Goal: Find specific page/section: Find specific page/section

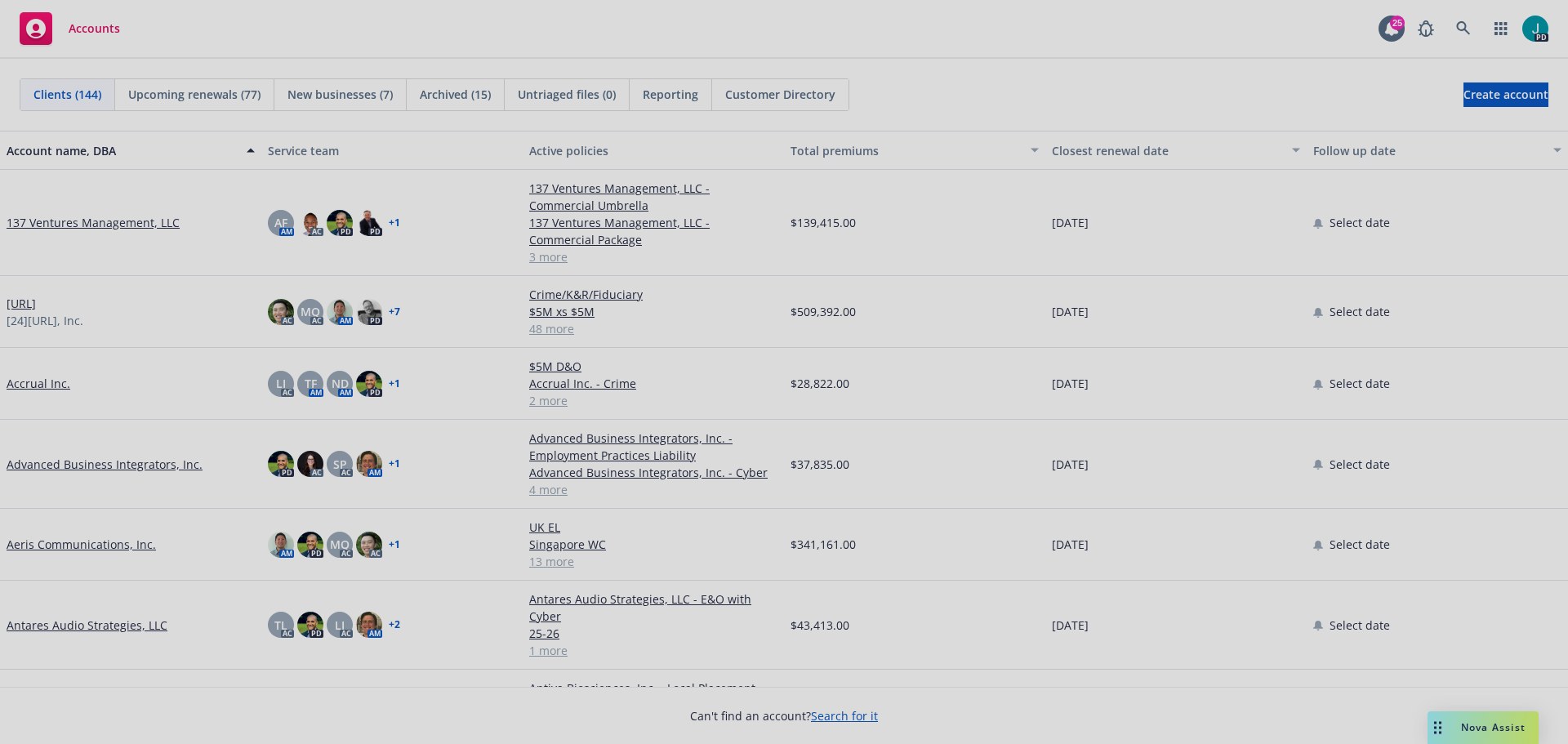
click at [1480, 724] on div at bounding box center [784, 372] width 1568 height 744
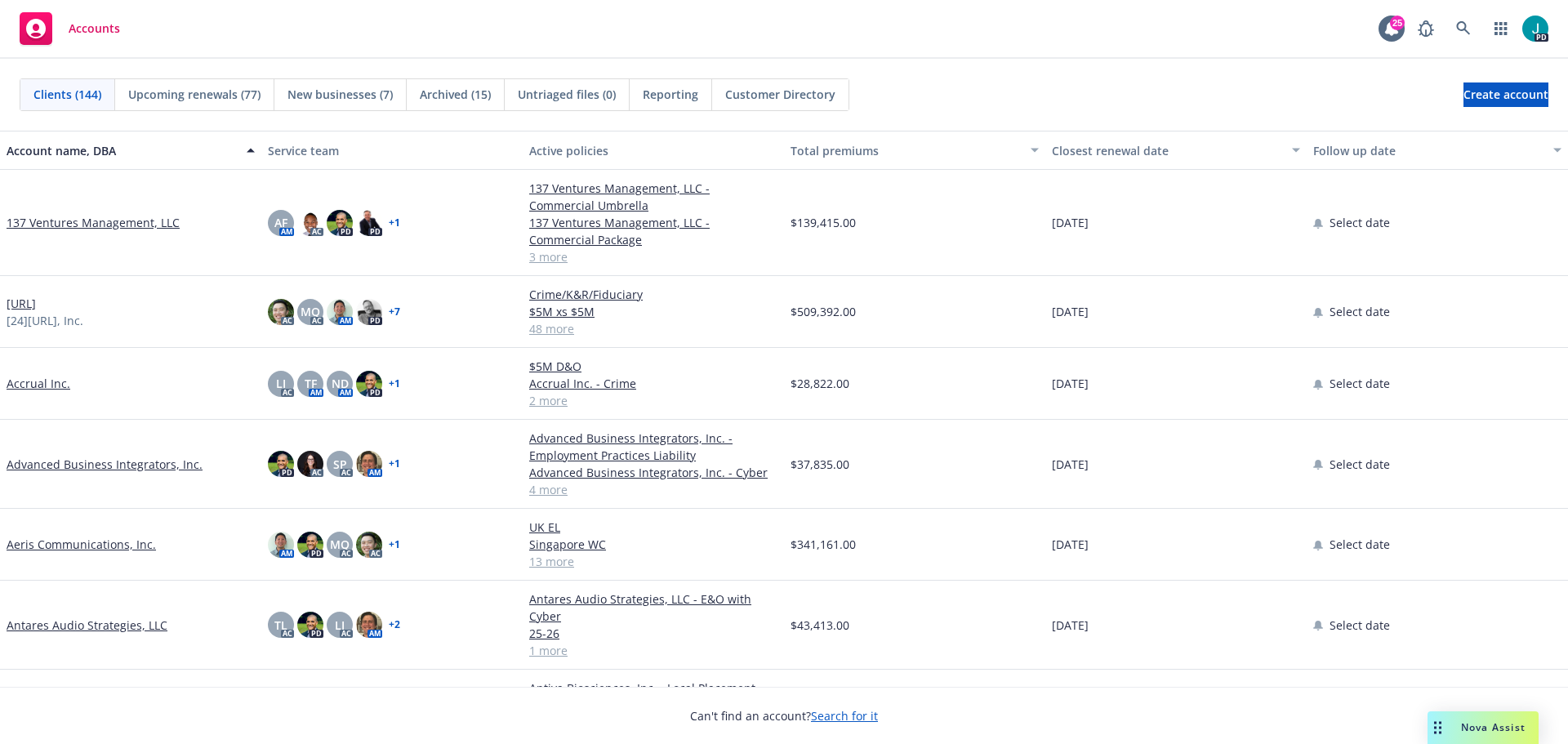
click at [1448, 728] on div "Nova Assist" at bounding box center [1494, 727] width 91 height 14
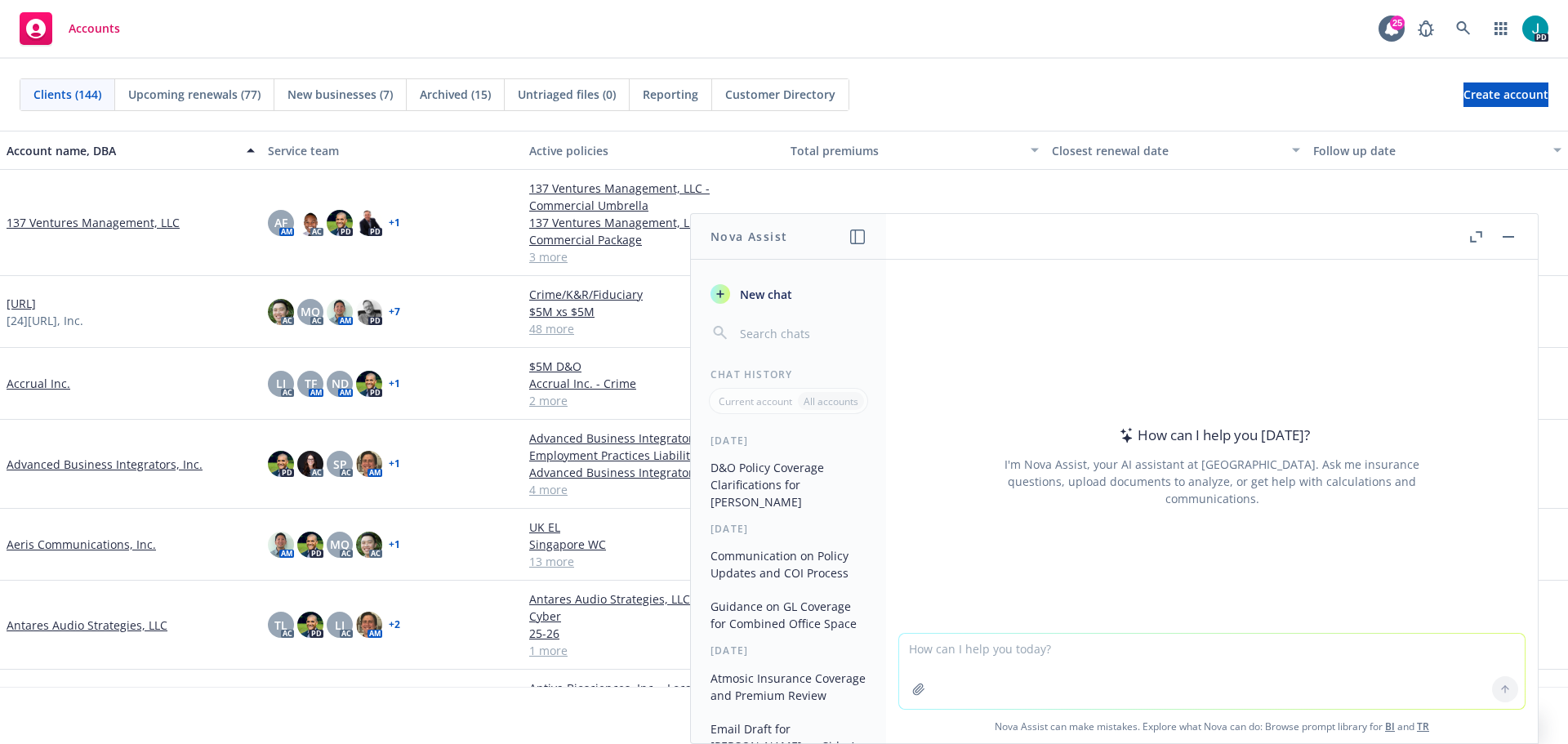
click at [932, 648] on textarea at bounding box center [1213, 671] width 626 height 75
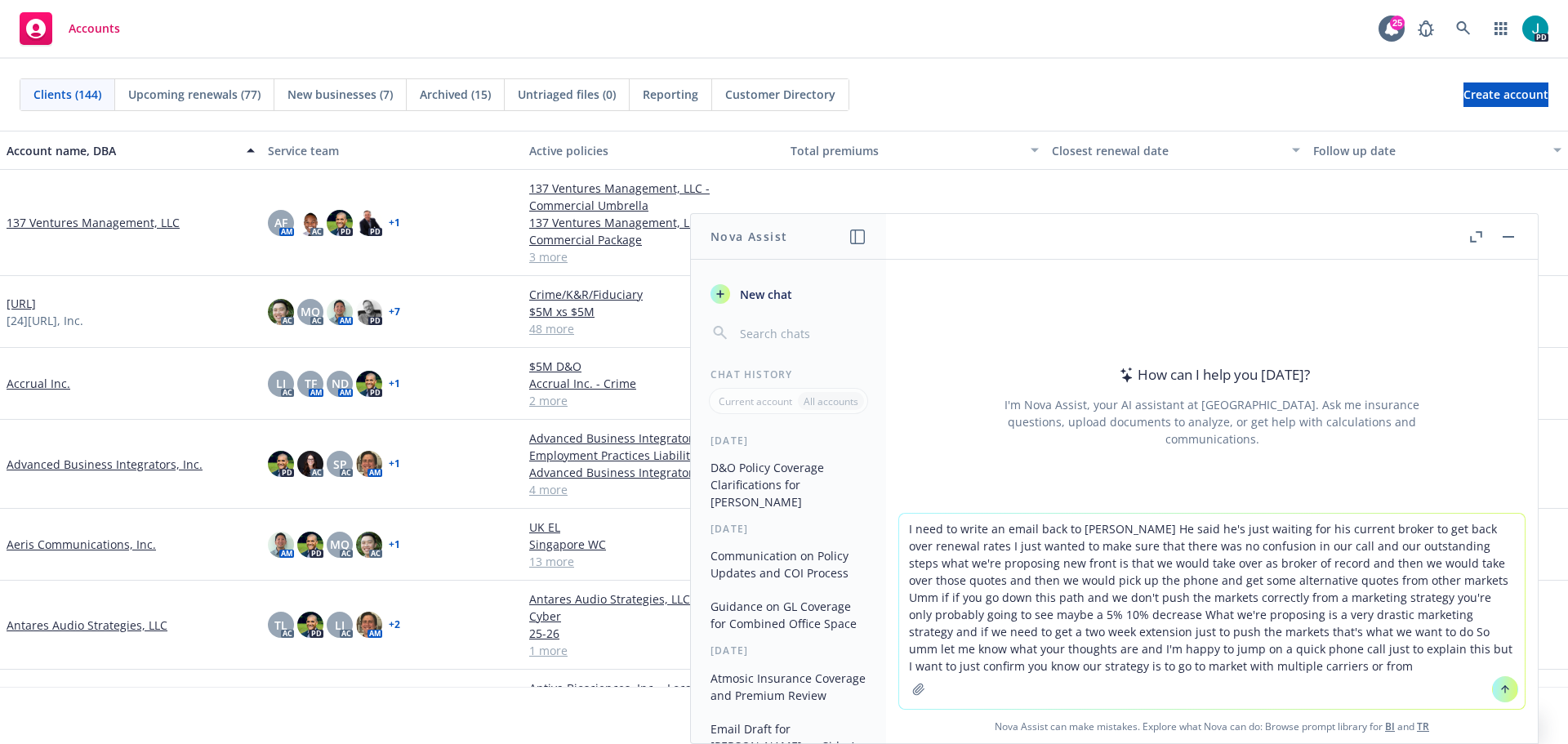
click at [1211, 671] on textarea "I need to write an email back to [PERSON_NAME] He said he's just waiting for hi…" at bounding box center [1213, 611] width 626 height 195
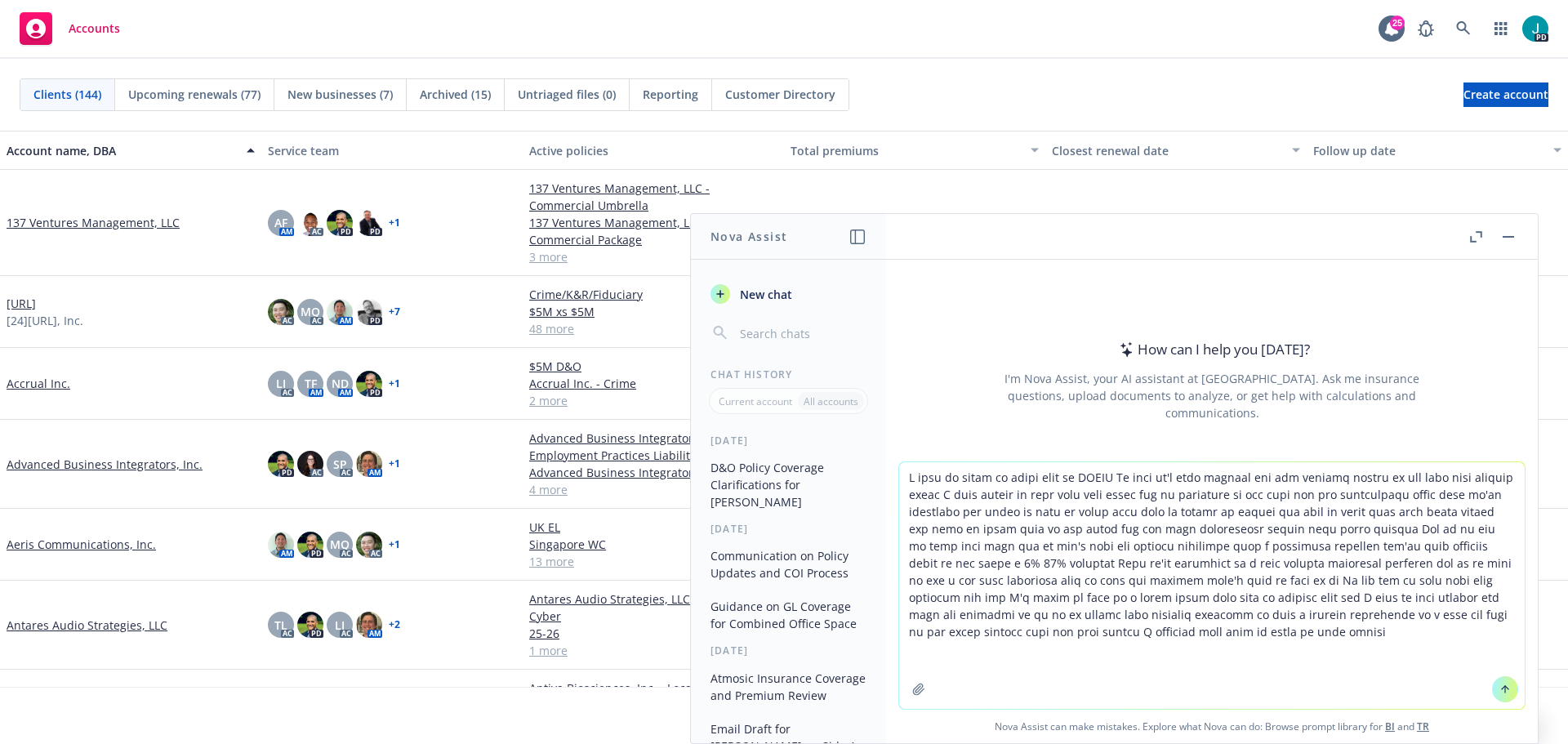
paste textarea "Proposed next steps • Move the program to Newfront to address identified gaps a…"
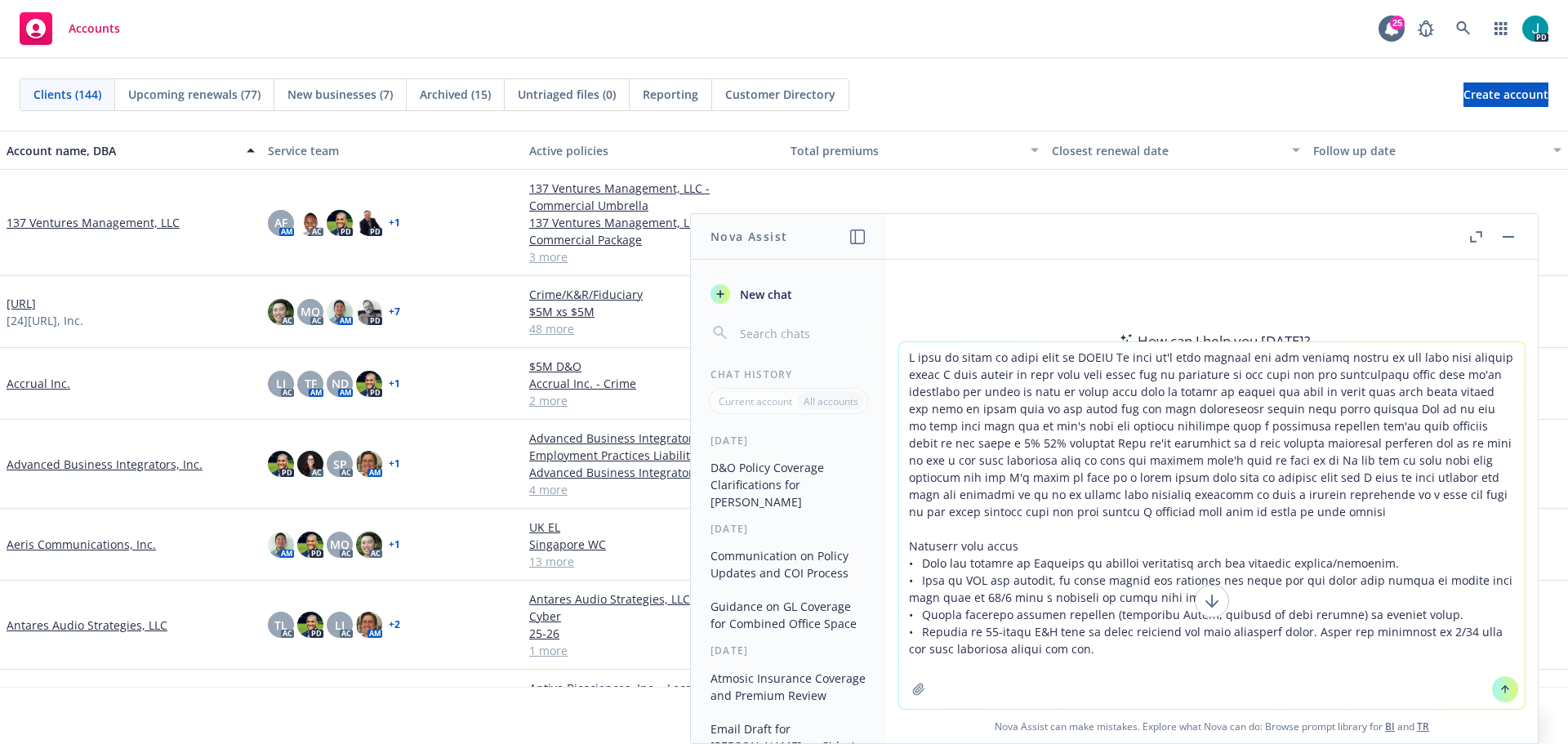
type textarea "I need to write an email back to [PERSON_NAME] He said he's just waiting for hi…"
click at [1502, 688] on icon at bounding box center [1505, 687] width 7 height 3
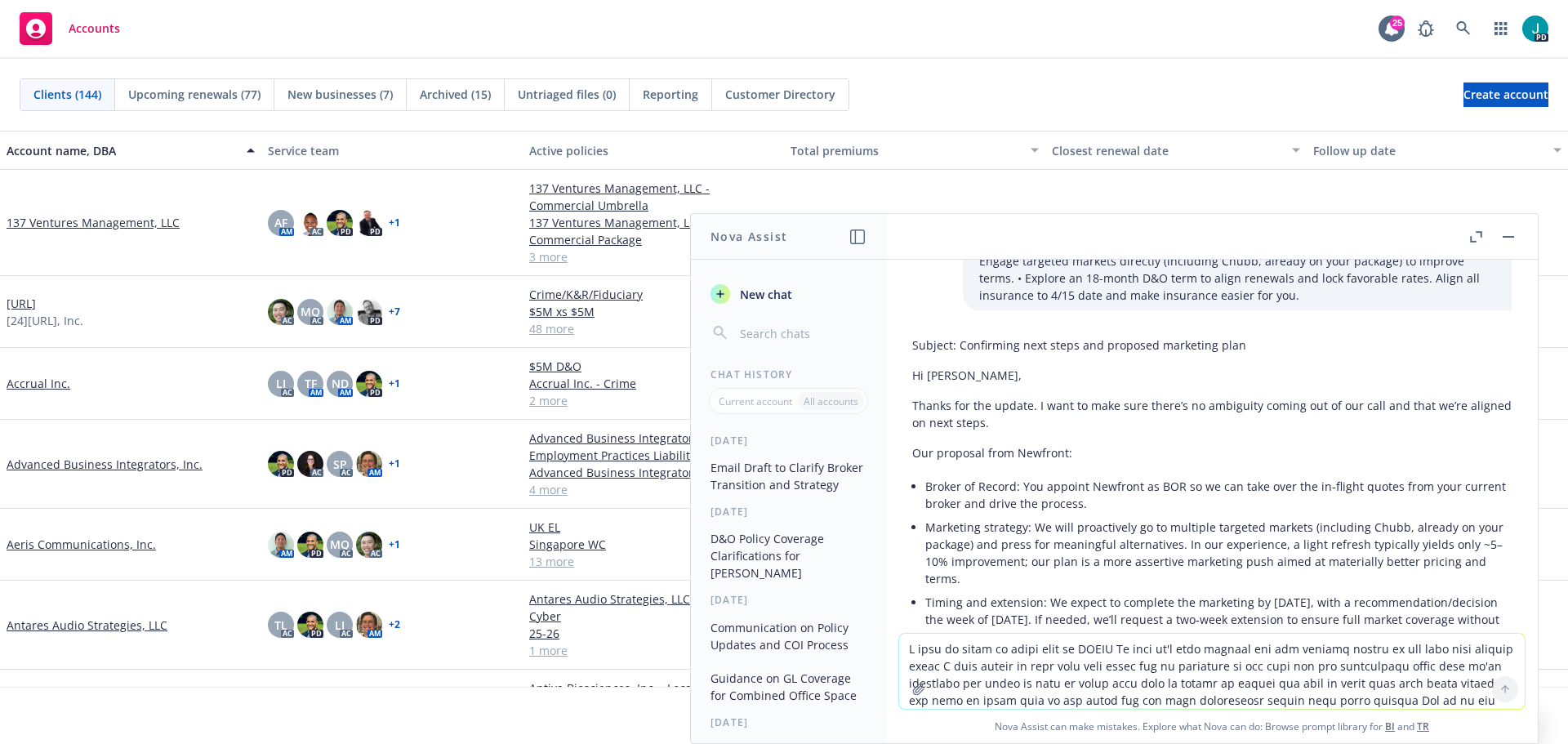
scroll to position [288, 0]
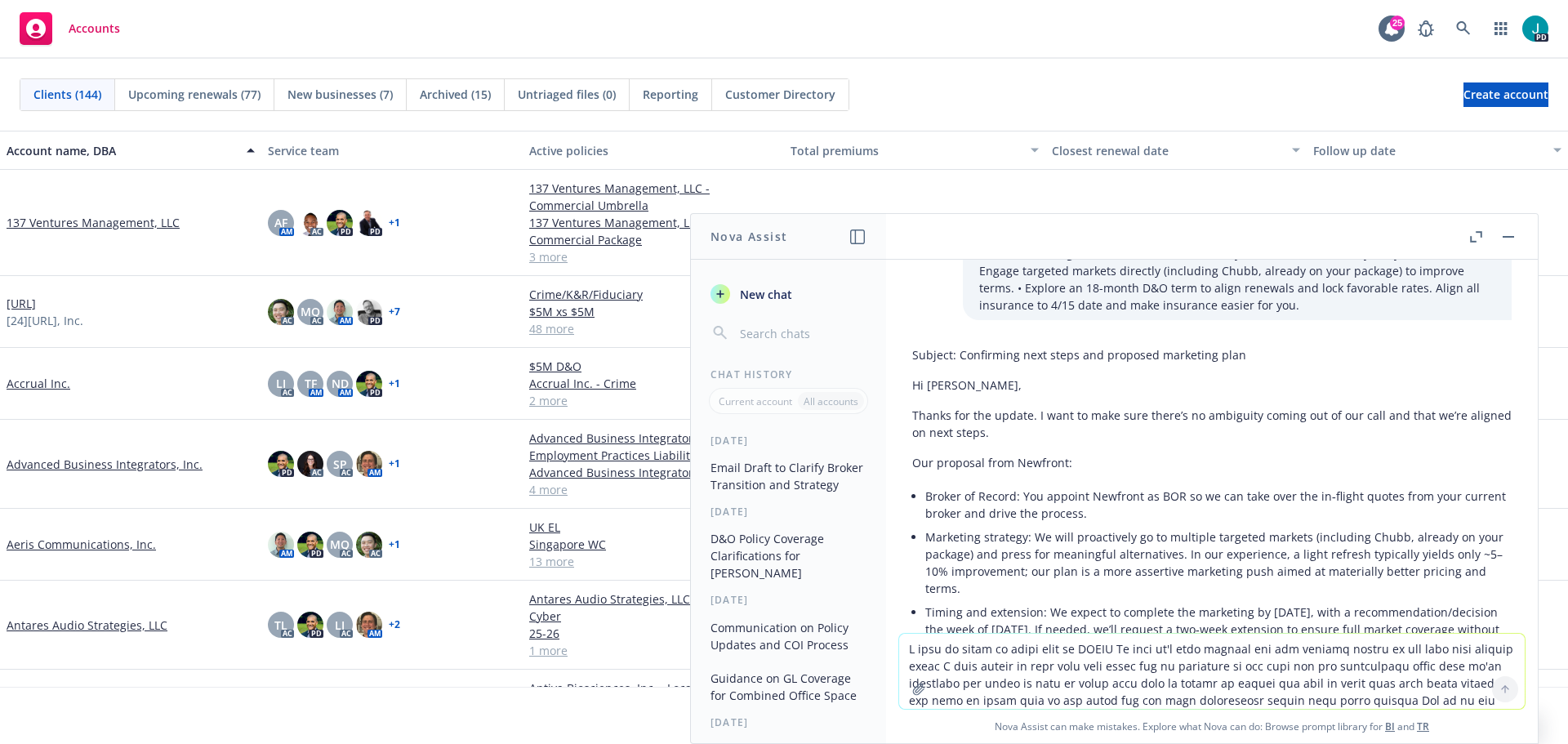
drag, startPoint x: 1281, startPoint y: 488, endPoint x: 907, endPoint y: 388, distance: 387.1
click at [907, 388] on div "Subject: Confirming next steps and proposed marketing plan Hi [PERSON_NAME], Th…" at bounding box center [1213, 635] width 626 height 591
copy div "Lo Ipsum, Dolors ame con adipis. E sedd ei temp inci utlab’e do magnaaliq enima…"
click at [1457, 22] on icon at bounding box center [1464, 29] width 15 height 15
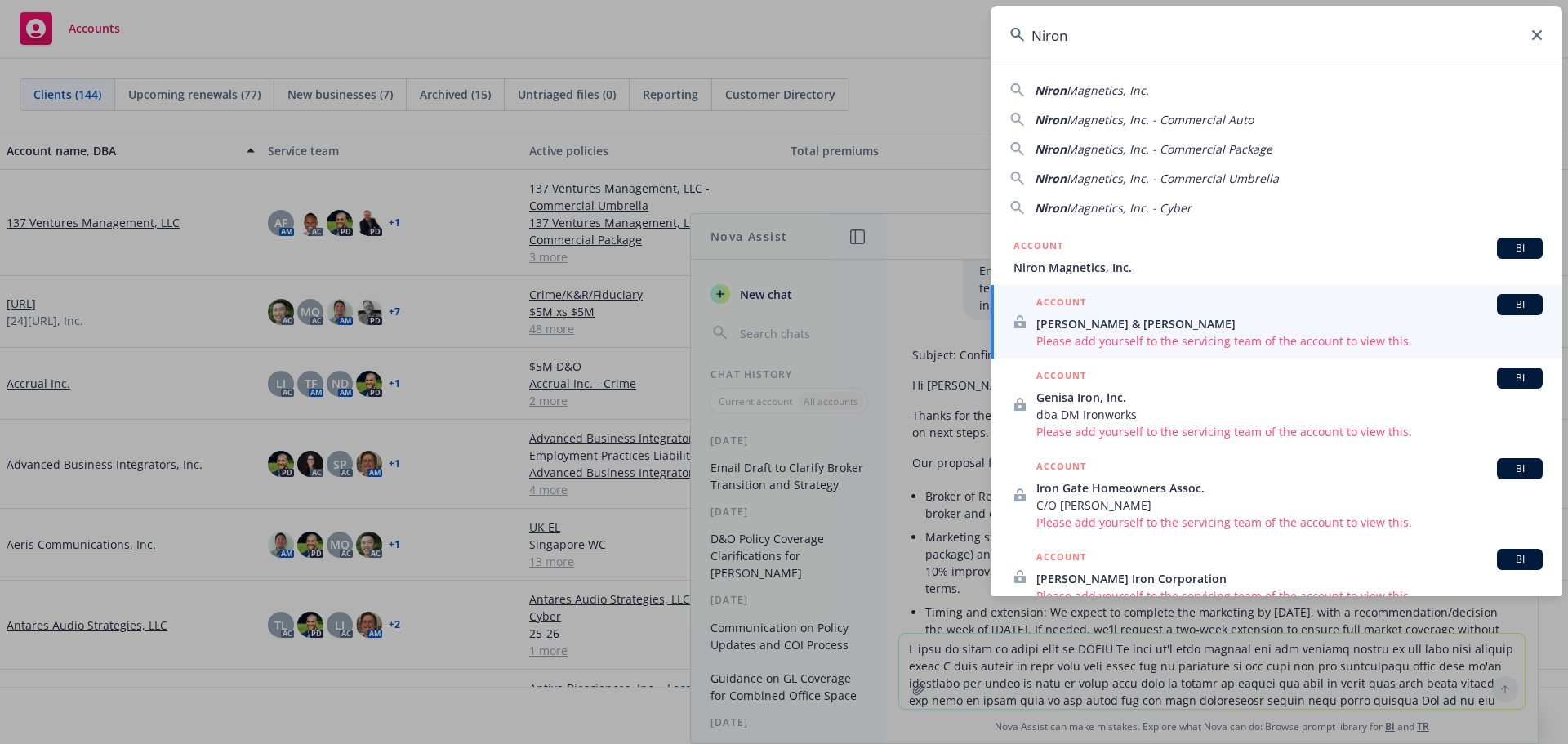
click at [1103, 89] on span "Magnetics, Inc." at bounding box center [1107, 90] width 82 height 15
type input "Niron Magnetics, Inc."
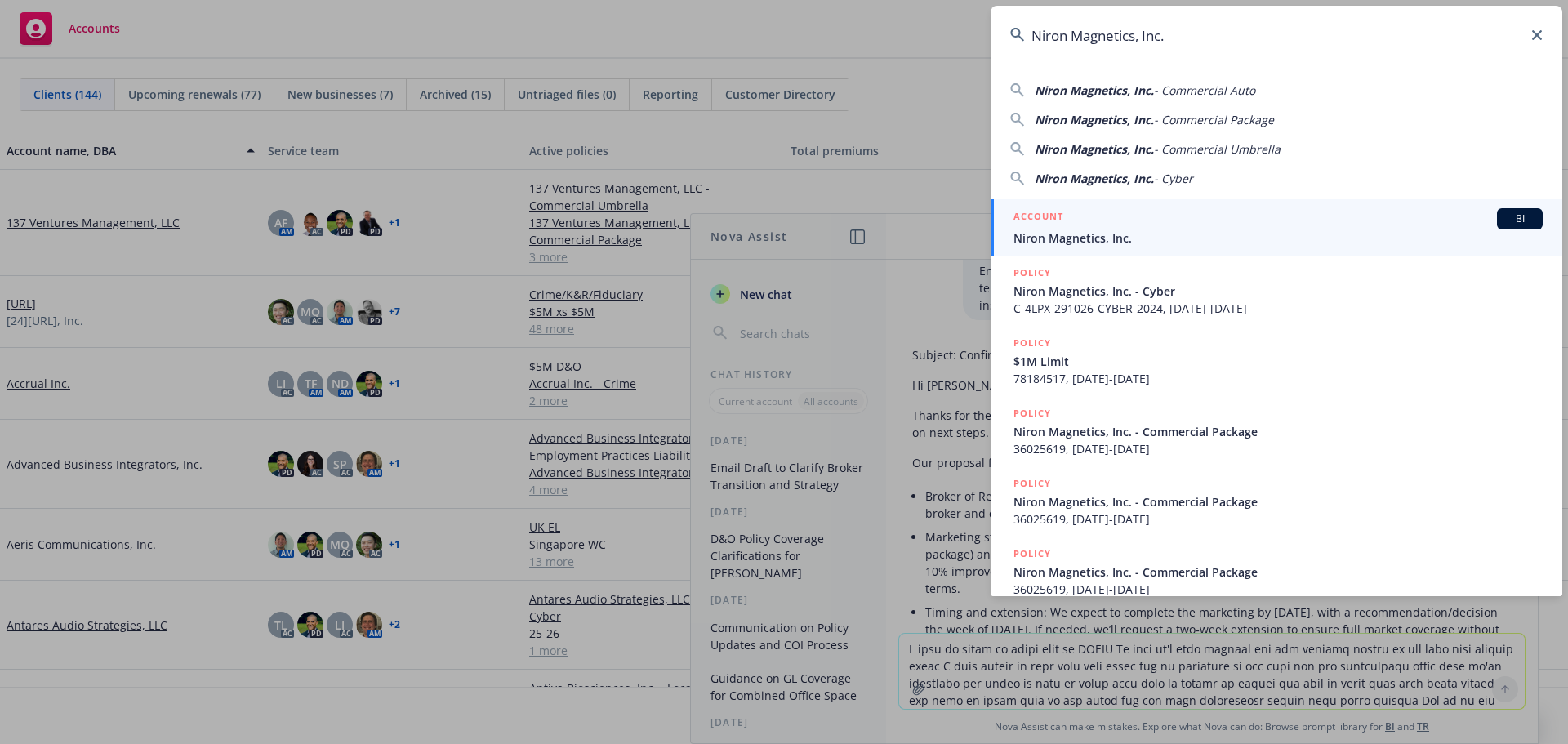
click at [1116, 234] on span "Niron Magnetics, Inc." at bounding box center [1278, 238] width 529 height 17
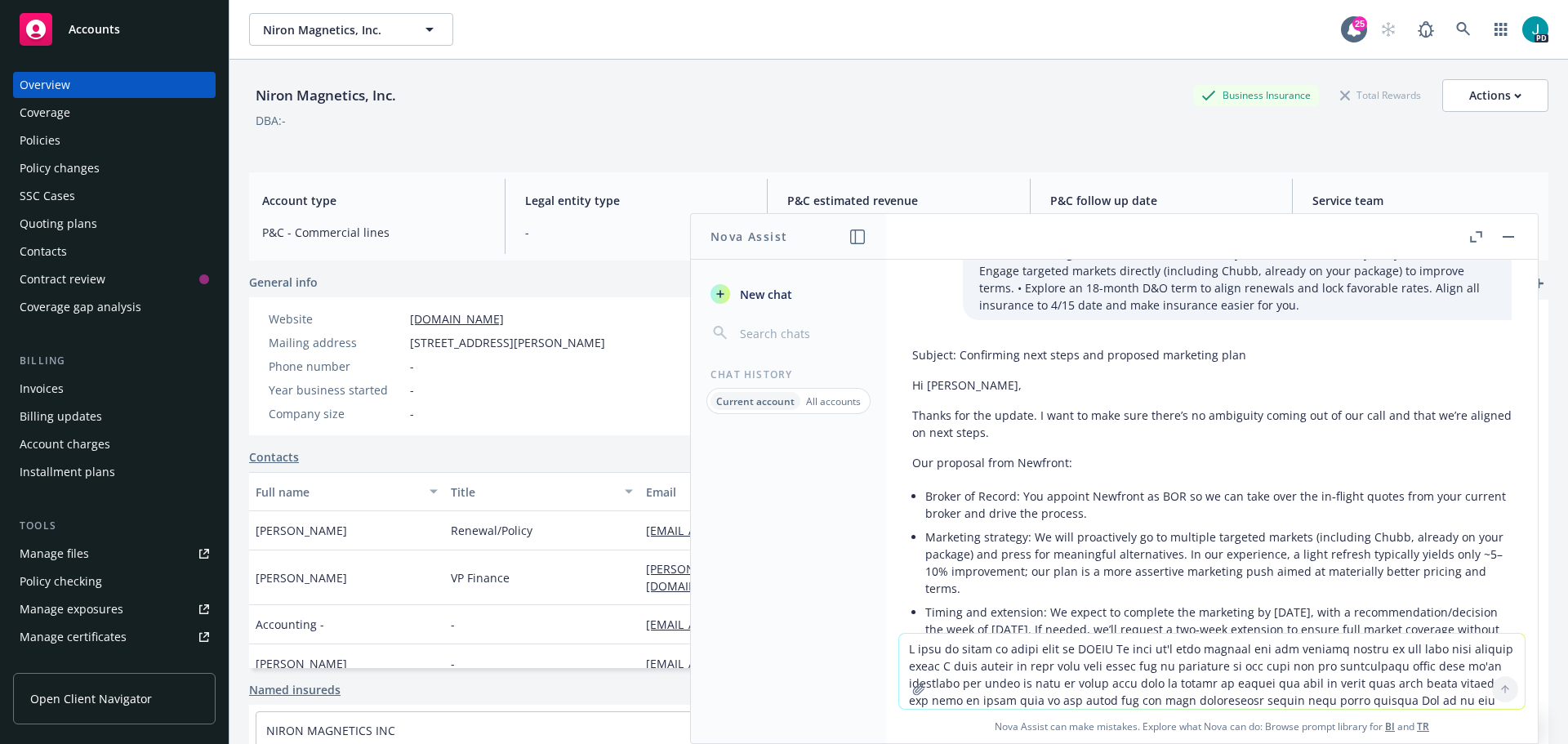
click at [1511, 233] on button "button" at bounding box center [1509, 237] width 20 height 20
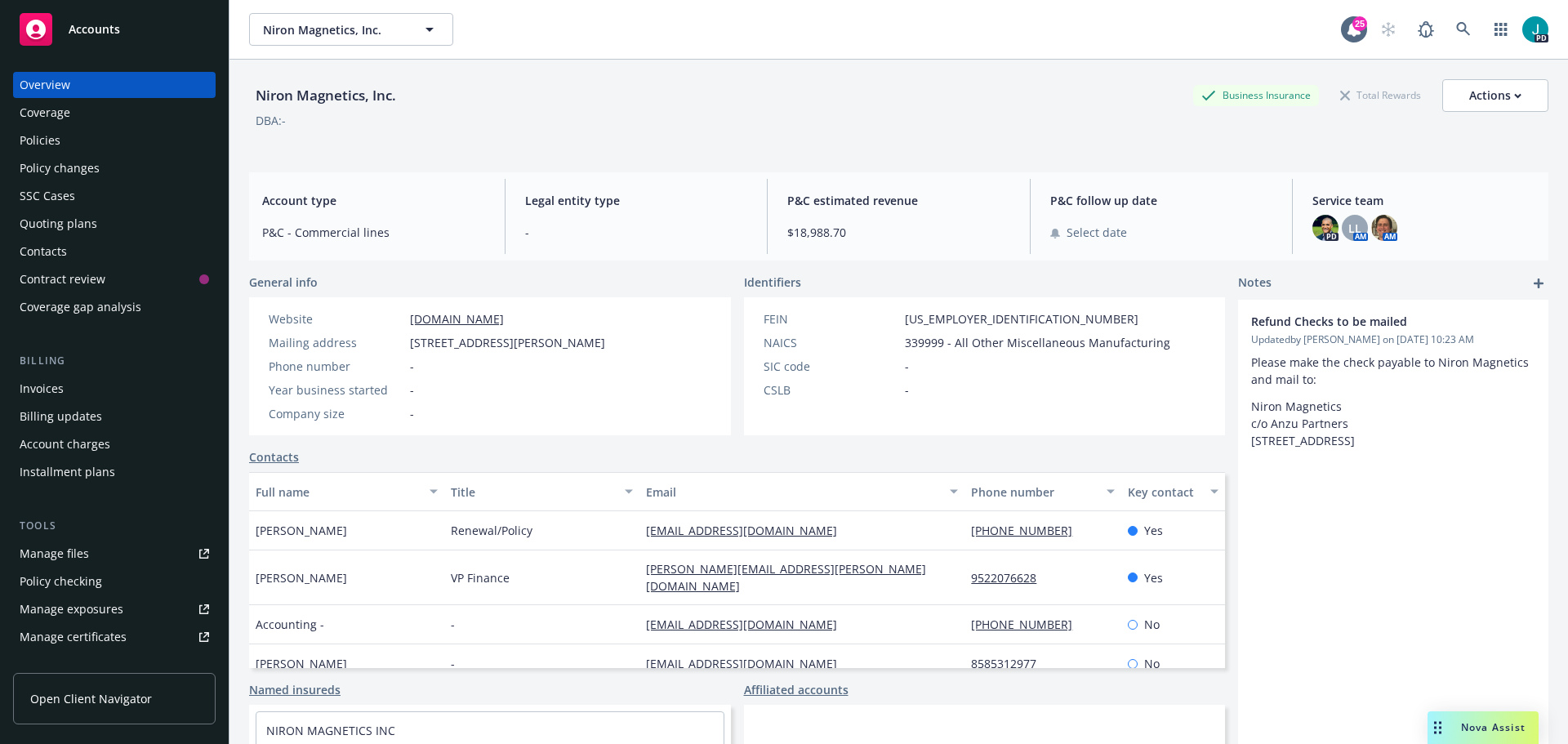
click at [107, 133] on div "Policies" at bounding box center [114, 141] width 190 height 26
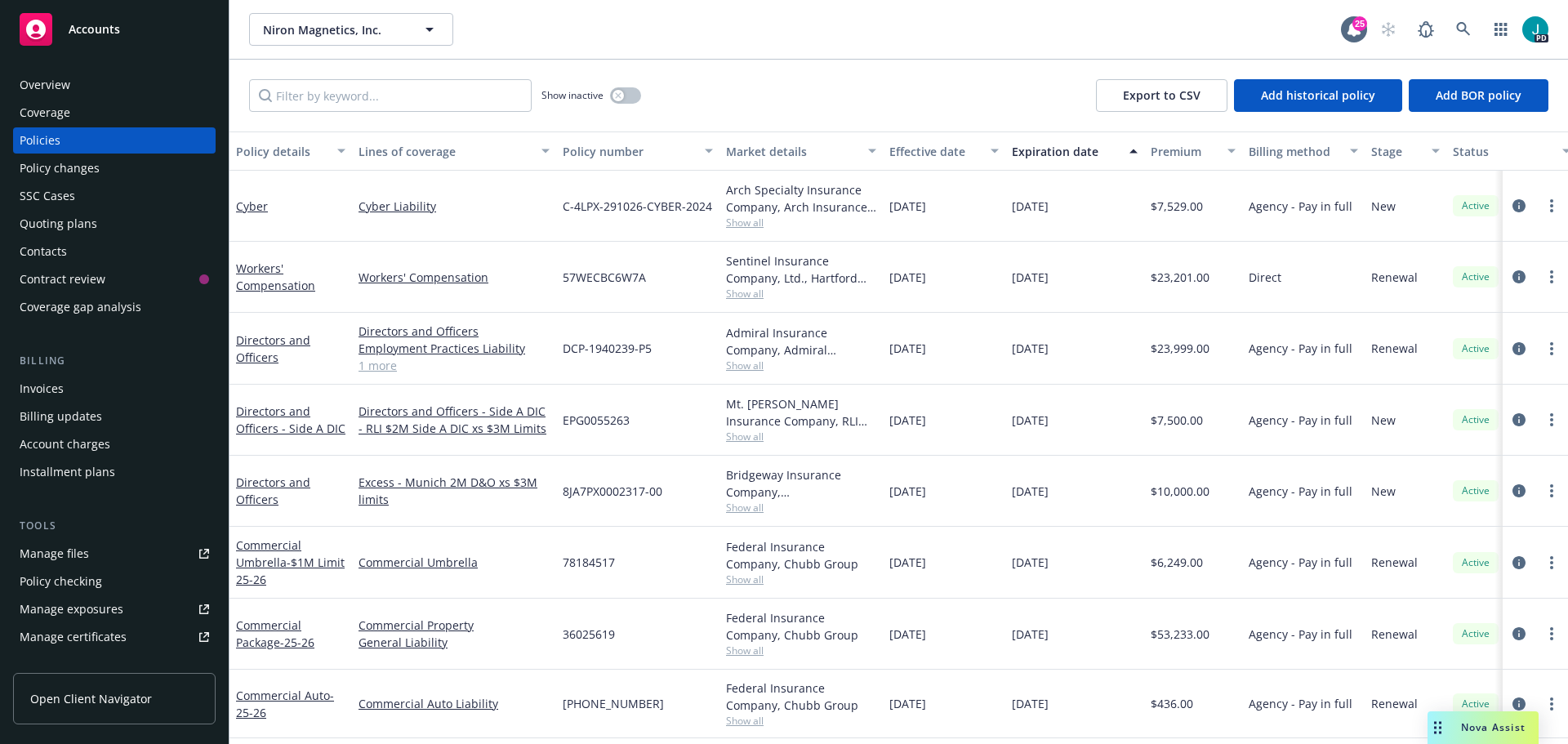
scroll to position [7, 0]
click at [1460, 722] on div "Nova Assist" at bounding box center [1494, 727] width 91 height 14
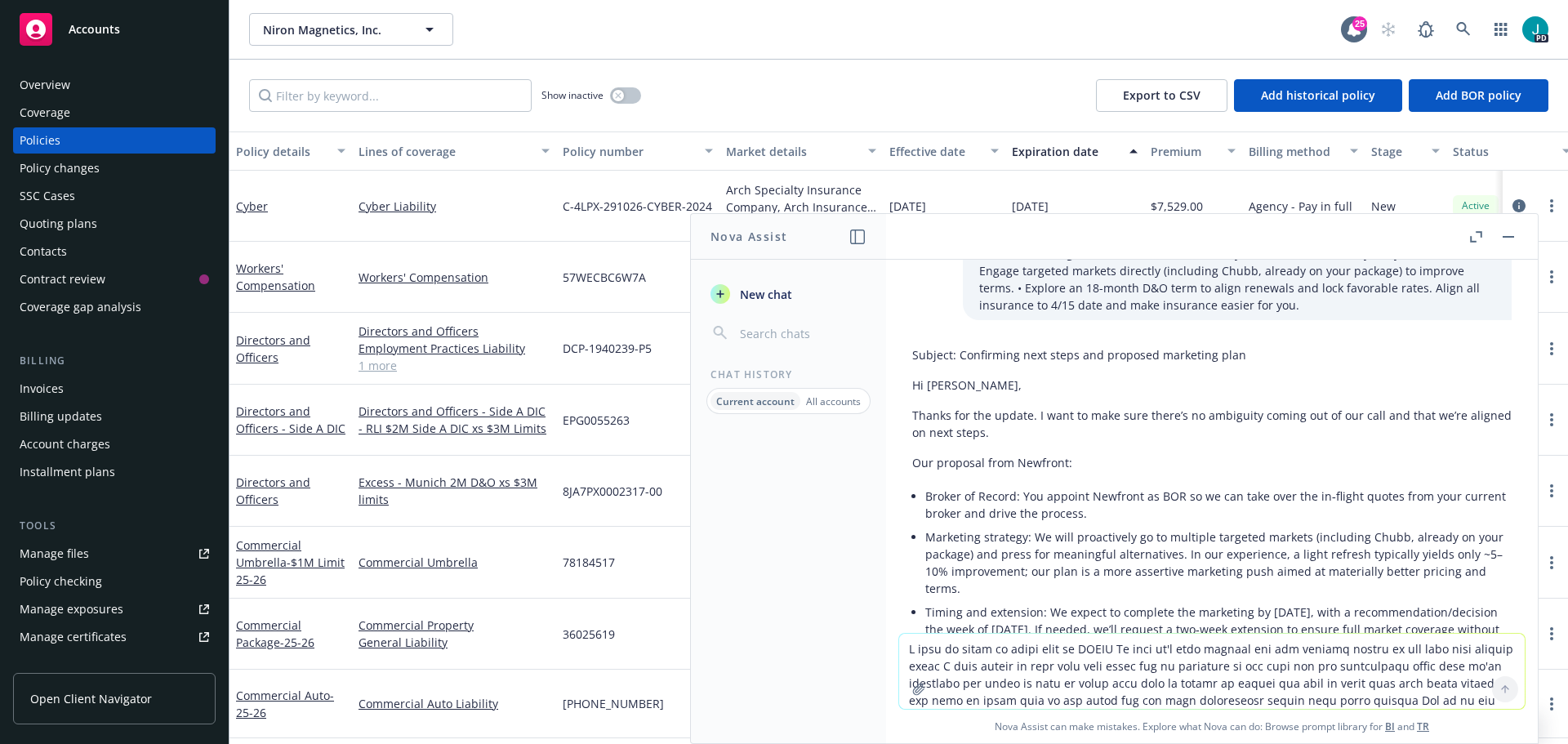
click at [1241, 669] on textarea at bounding box center [1213, 671] width 626 height 75
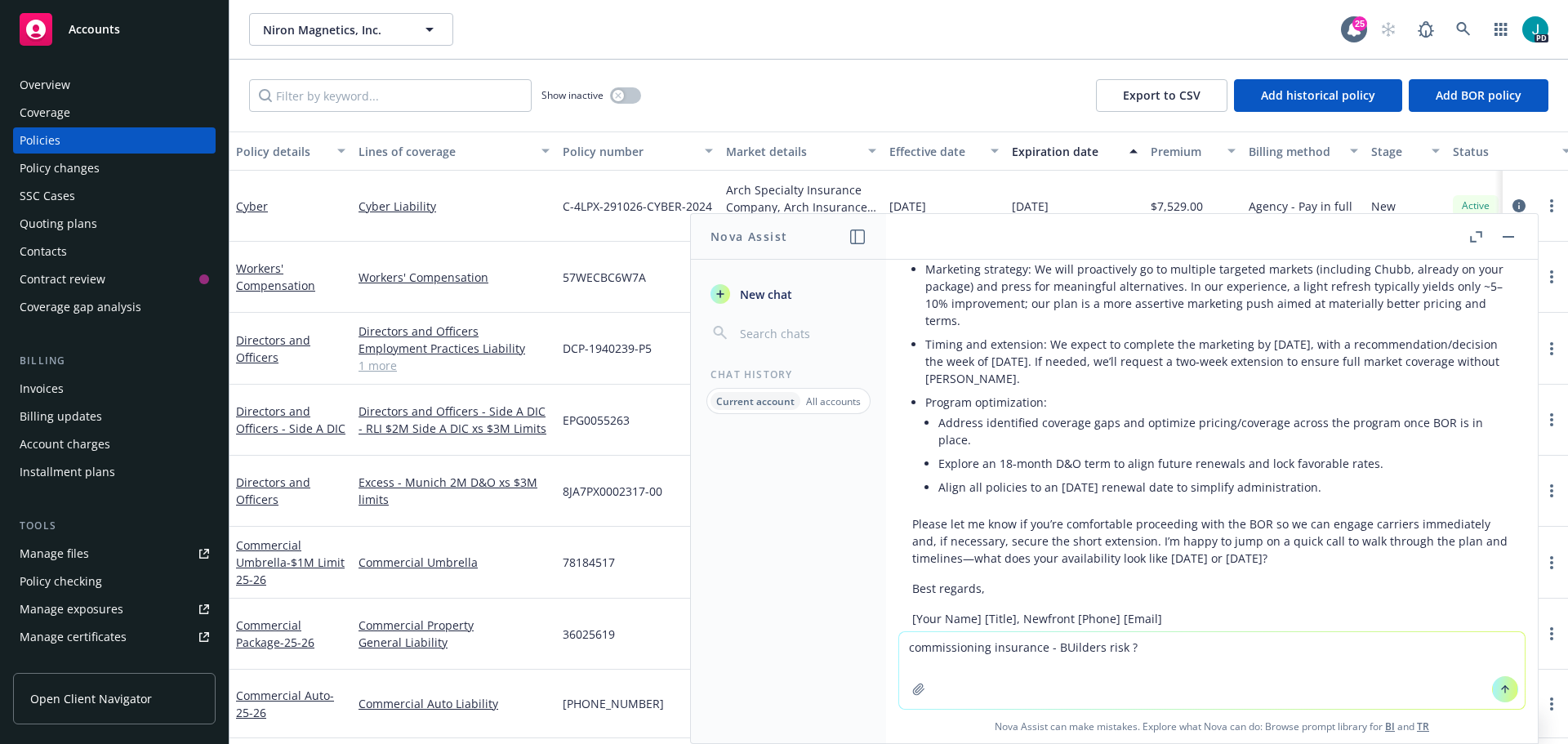
scroll to position [626, 0]
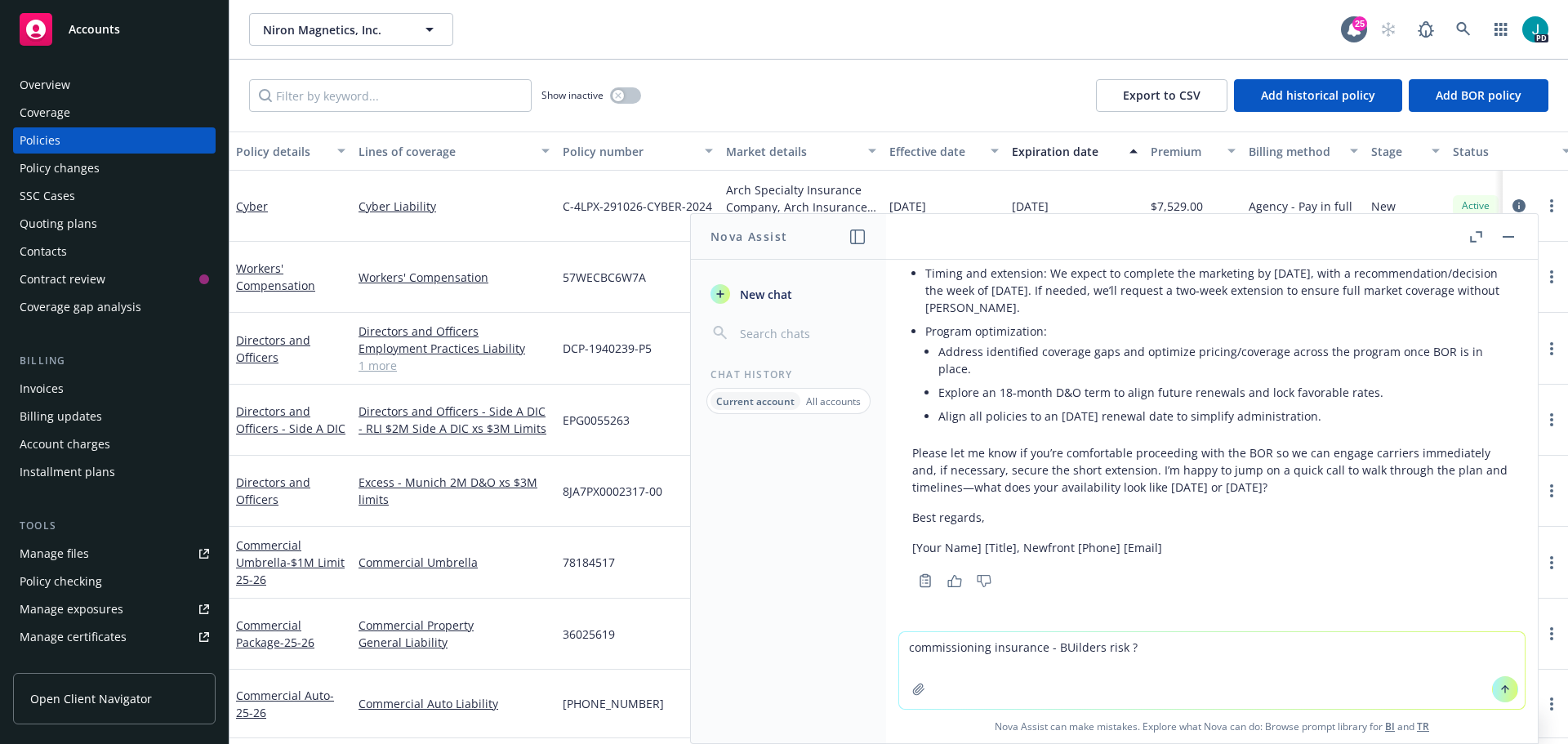
type textarea "commissioning insurance - BUilders risk ?"
click at [1493, 694] on button at bounding box center [1506, 689] width 26 height 26
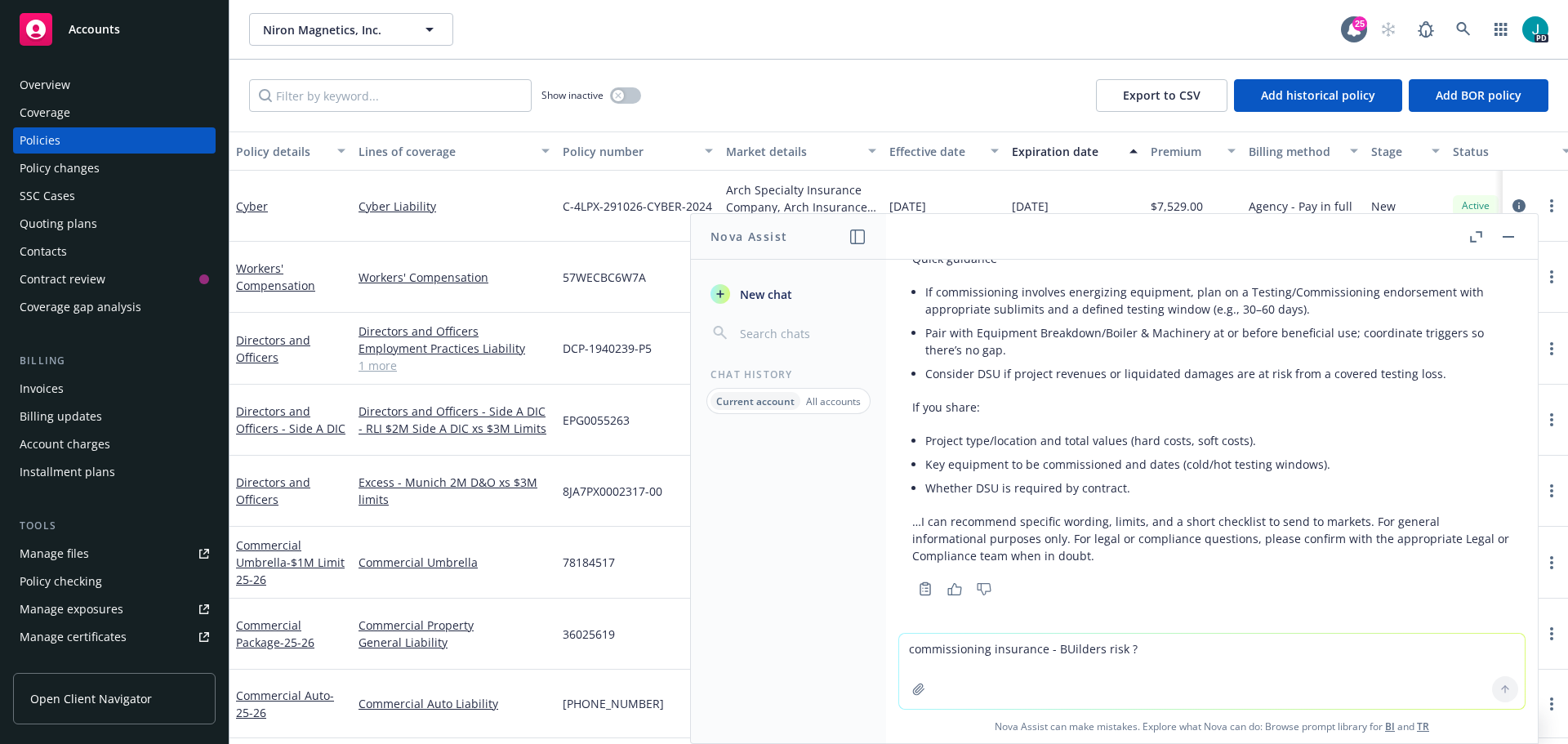
scroll to position [1873, 0]
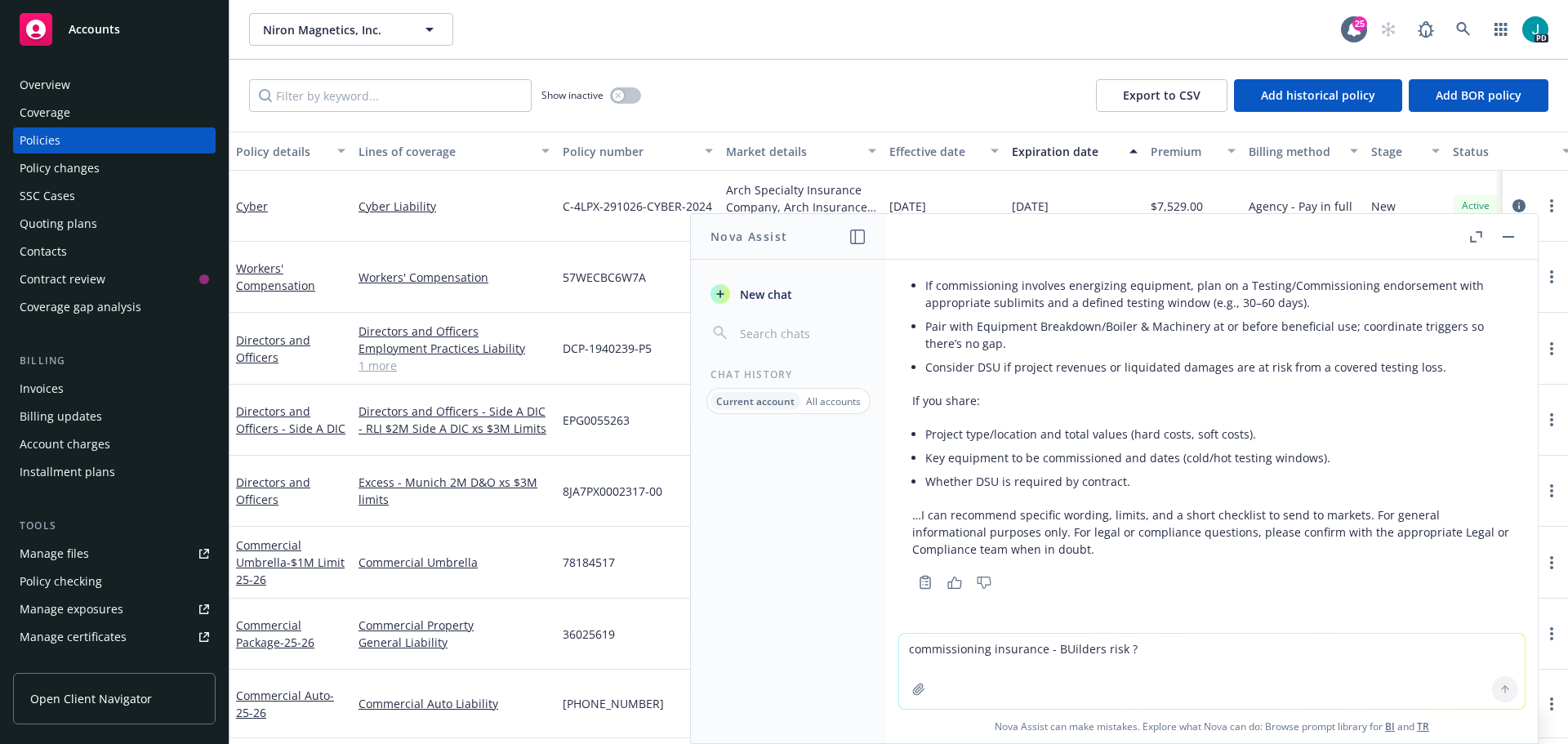
click at [78, 91] on div "Overview" at bounding box center [114, 85] width 190 height 26
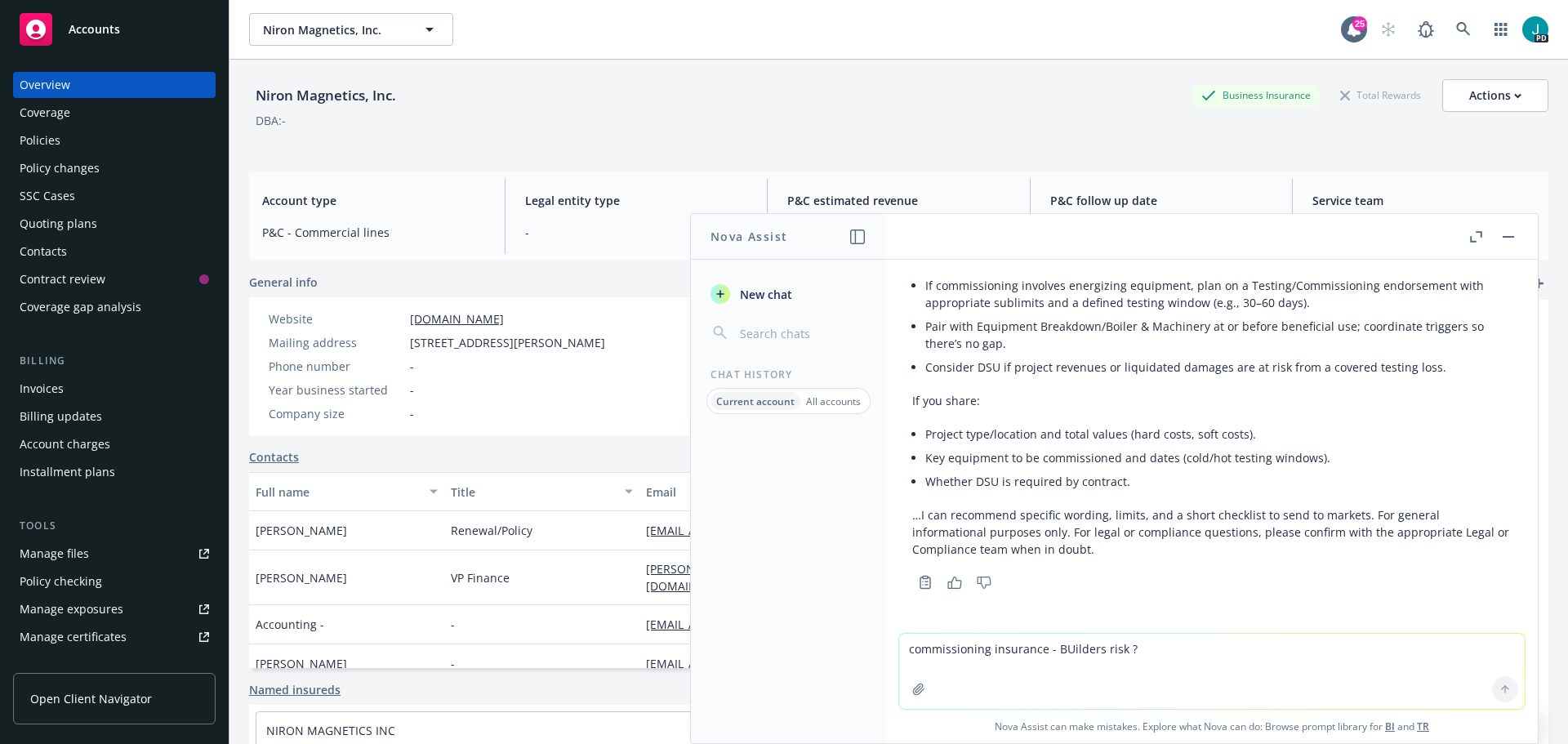
click at [1504, 240] on button "button" at bounding box center [1509, 237] width 20 height 20
